Goal: Navigation & Orientation: Find specific page/section

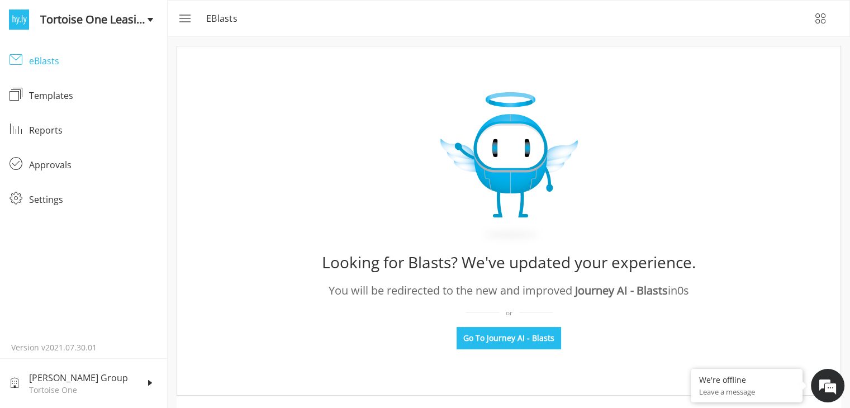
click at [47, 61] on div "eBlasts" at bounding box center [93, 60] width 129 height 13
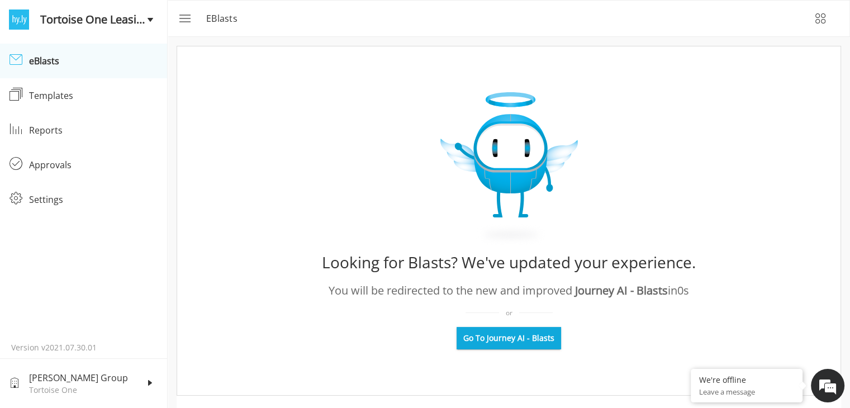
click at [477, 336] on span "Go To Journey AI - Blasts" at bounding box center [508, 337] width 91 height 11
click at [545, 330] on button "Go To Journey AI - Blasts" at bounding box center [508, 338] width 104 height 22
click at [514, 328] on button "Go To Journey AI - Blasts" at bounding box center [508, 338] width 104 height 22
click at [58, 61] on div "eBlasts" at bounding box center [93, 60] width 129 height 13
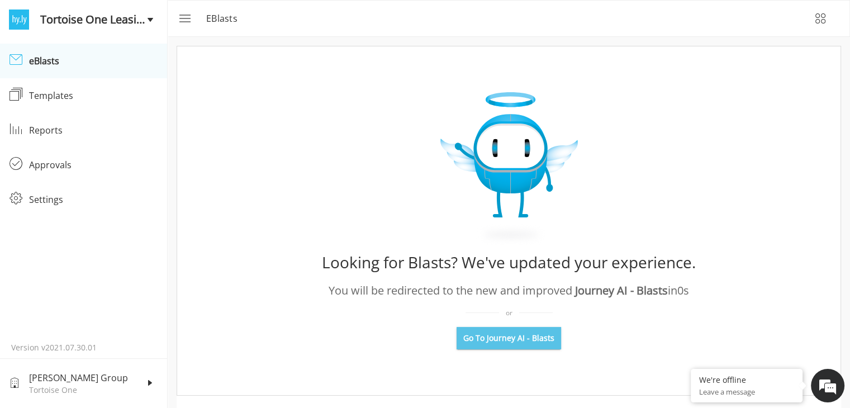
click at [513, 341] on span "Go To Journey AI - Blasts" at bounding box center [508, 337] width 91 height 11
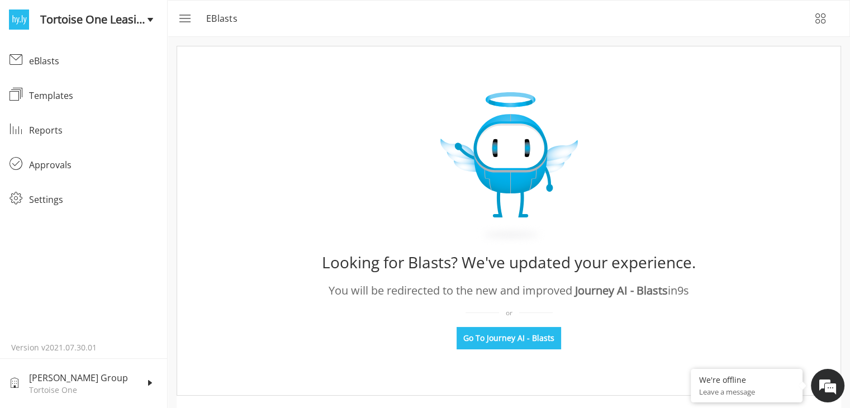
click at [65, 21] on span "Tortoise One Leasing" at bounding box center [93, 19] width 107 height 17
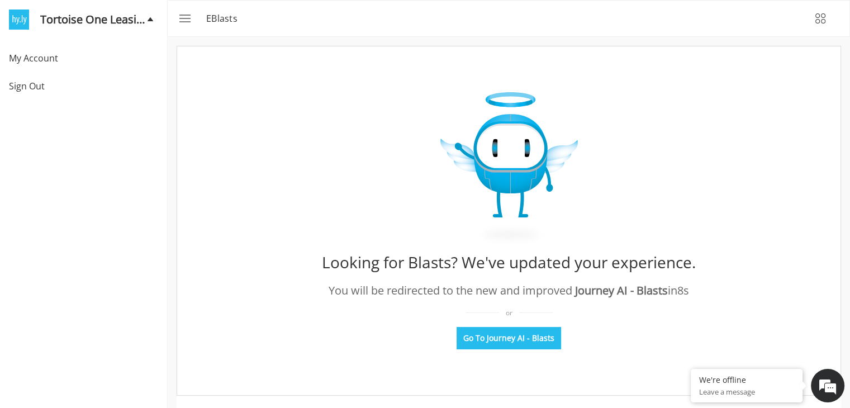
click at [66, 22] on span "Tortoise One Leasing" at bounding box center [93, 19] width 107 height 17
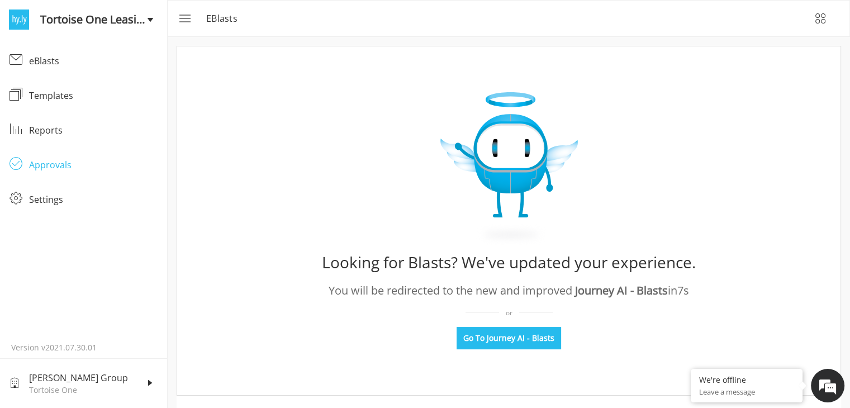
click at [48, 170] on div "Approvals" at bounding box center [93, 164] width 129 height 13
click at [56, 166] on div "Approvals" at bounding box center [93, 164] width 129 height 13
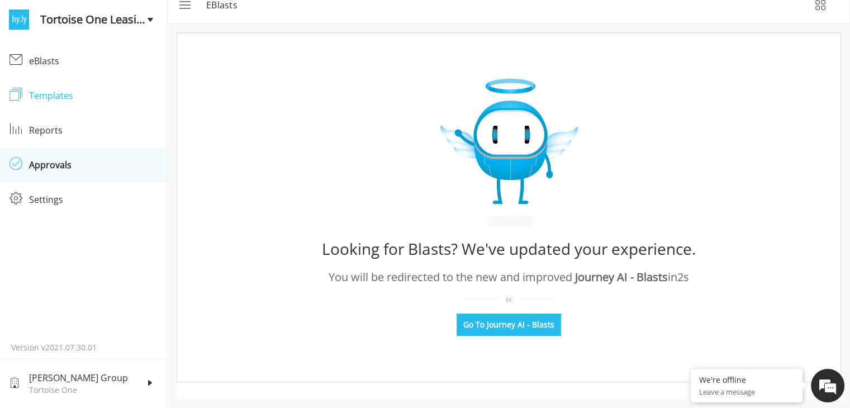
click at [28, 98] on div "Templates" at bounding box center [19, 94] width 20 height 15
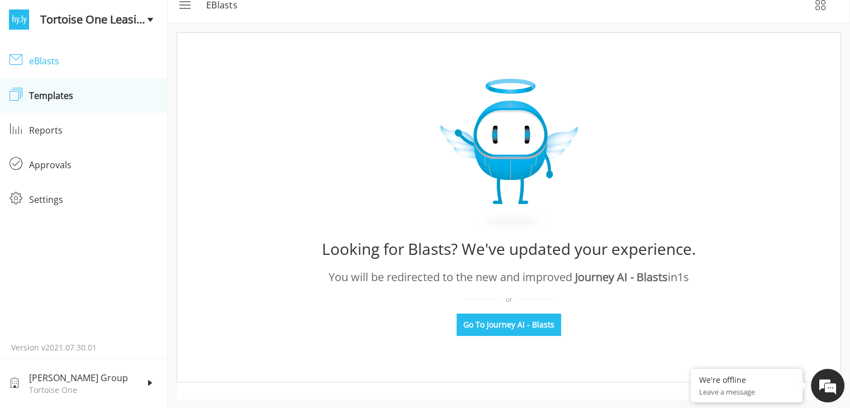
click at [32, 60] on div "eBlasts" at bounding box center [93, 60] width 129 height 13
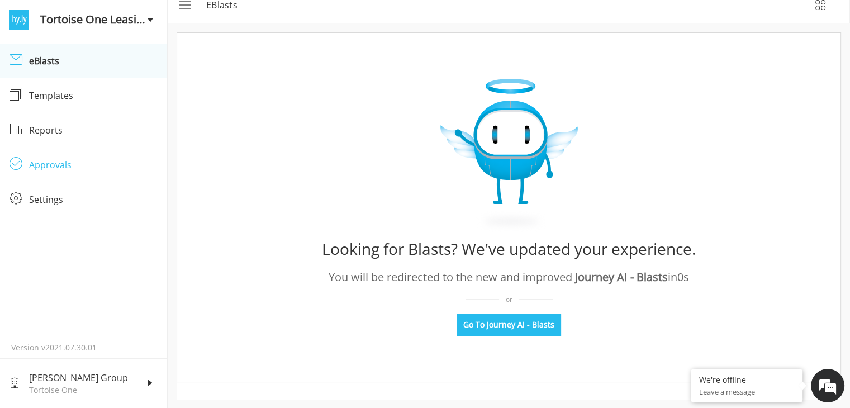
click at [58, 157] on link "Approvals Approvals" at bounding box center [83, 164] width 167 height 35
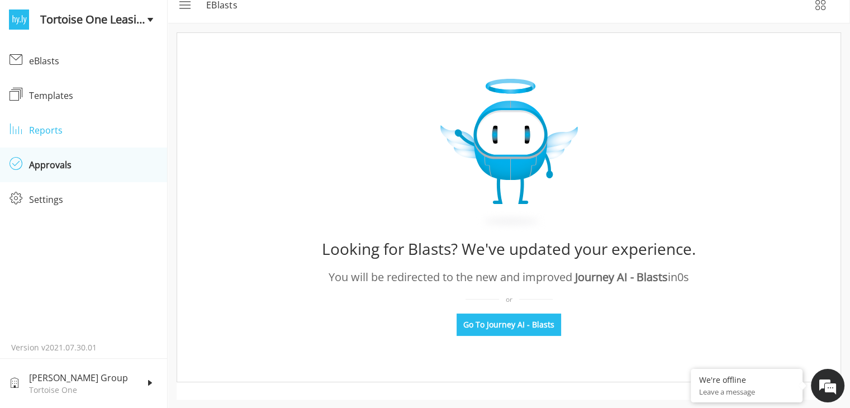
click at [51, 139] on link "Reports Reports" at bounding box center [83, 130] width 167 height 35
